Goal: Information Seeking & Learning: Learn about a topic

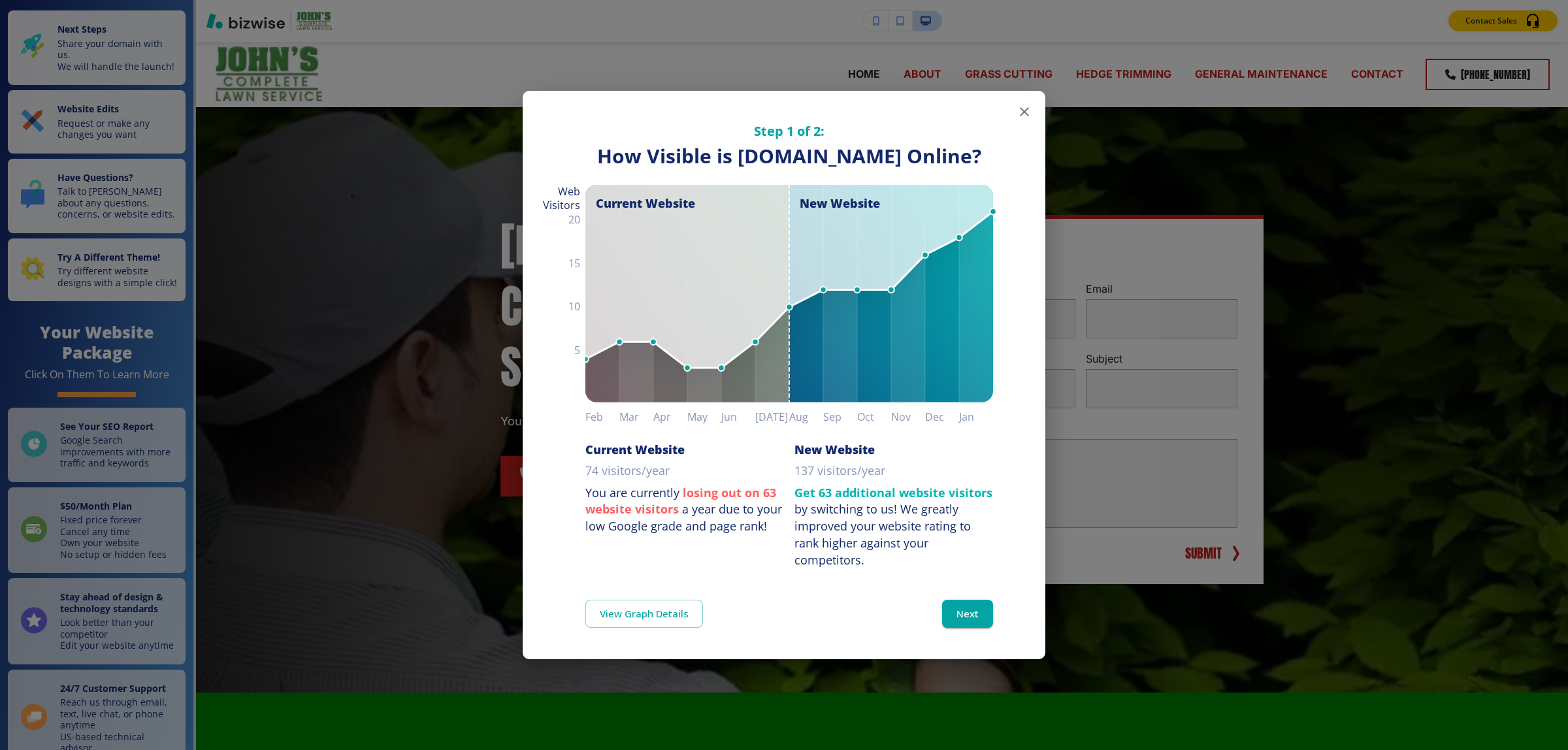
click at [1362, 53] on div "Step 1 of 2: How Visible are You Online? How Visible is [DOMAIN_NAME] Online? C…" at bounding box center [784, 375] width 1568 height 750
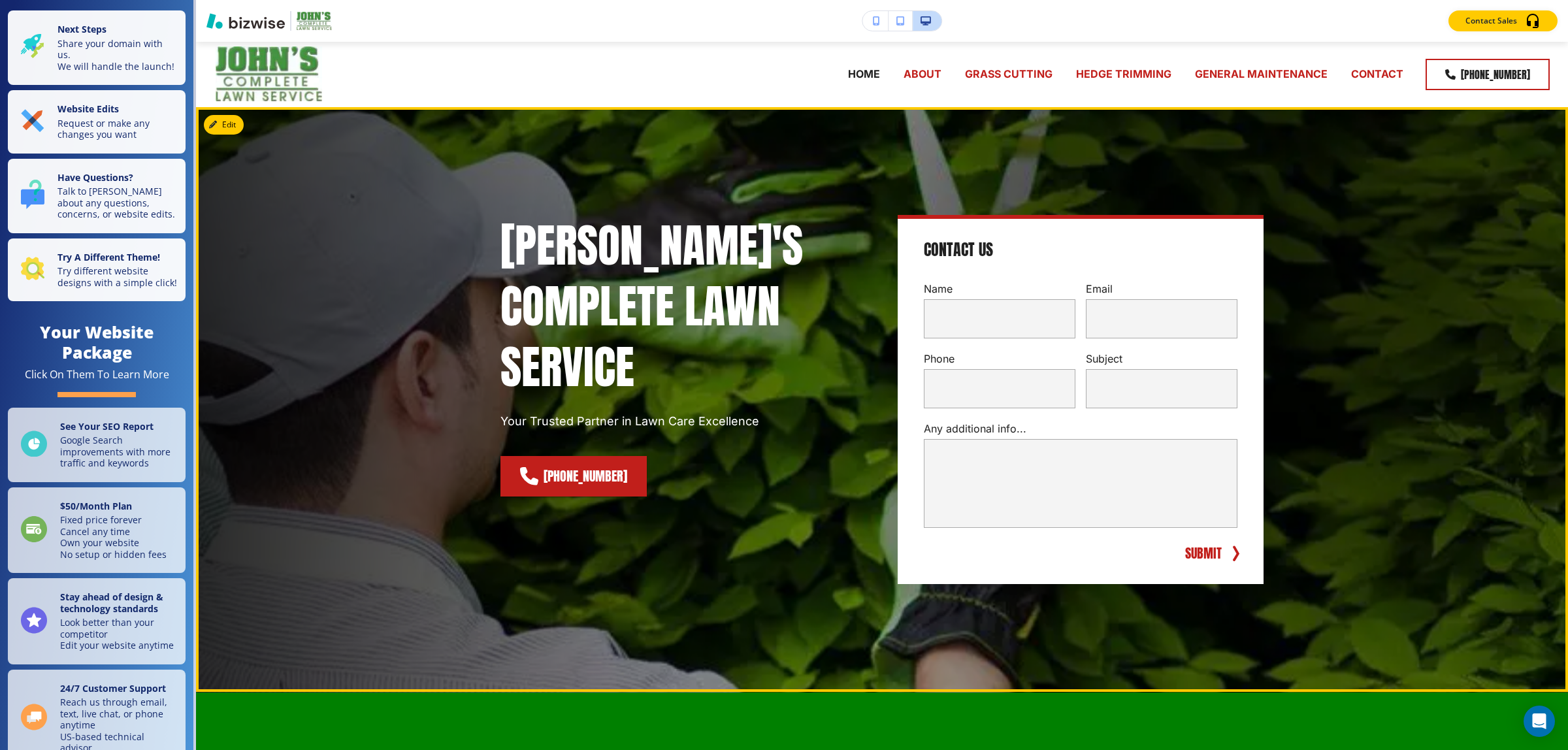
click at [252, 282] on div "[PERSON_NAME]'S COMPLETE LAWN SERVICE Your Trusted Partner in Lawn Care Excelle…" at bounding box center [882, 399] width 1372 height 585
